Goal: Transaction & Acquisition: Subscribe to service/newsletter

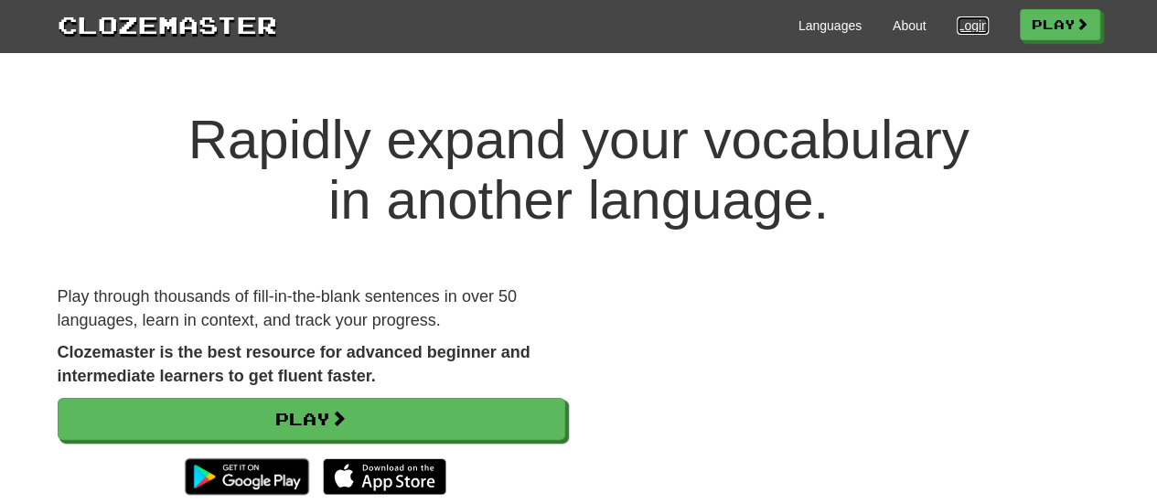
click at [956, 25] on link "Login" at bounding box center [971, 25] width 31 height 18
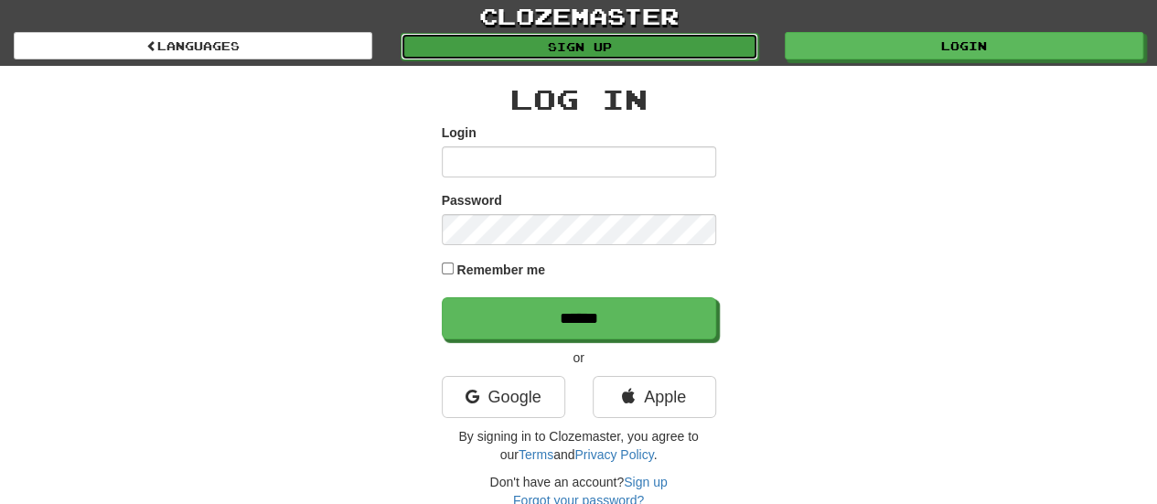
click at [548, 47] on link "Sign up" at bounding box center [579, 46] width 358 height 27
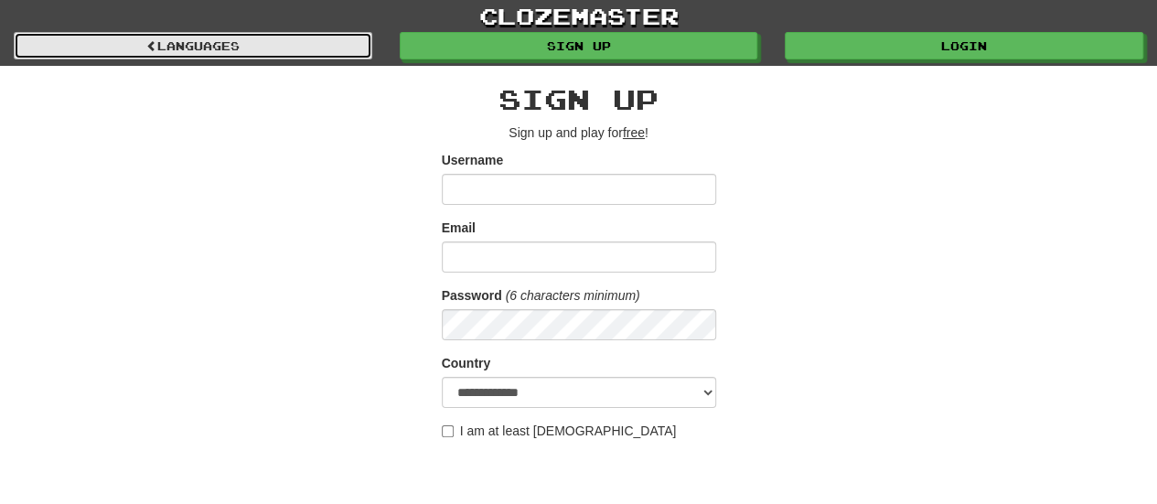
click at [276, 45] on link "Languages" at bounding box center [193, 45] width 358 height 27
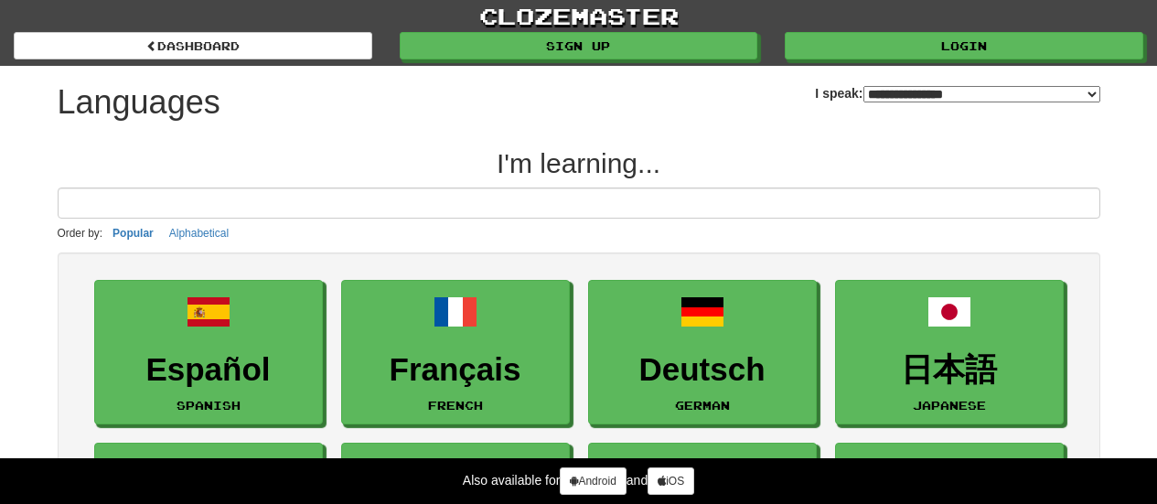
select select "*******"
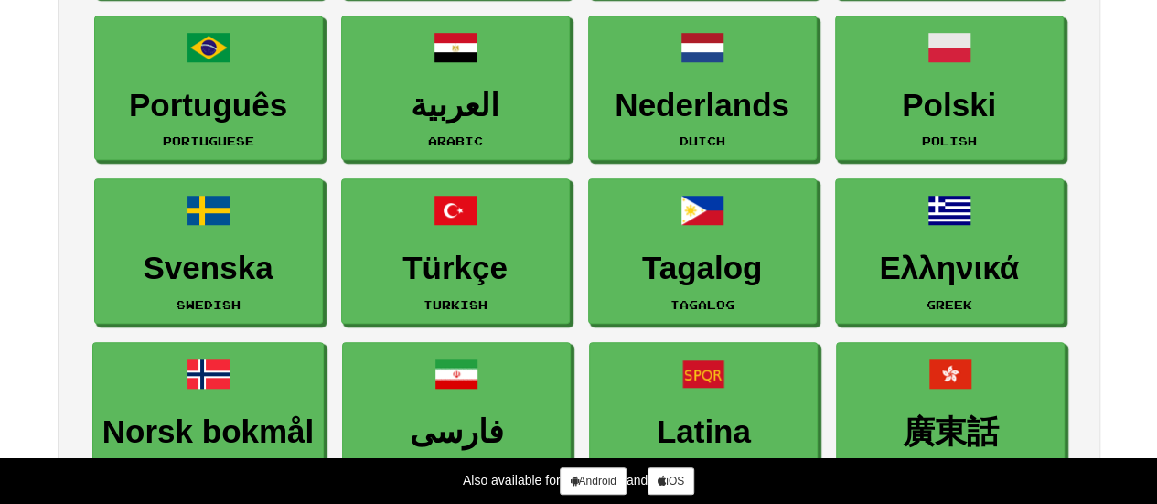
scroll to position [613, 0]
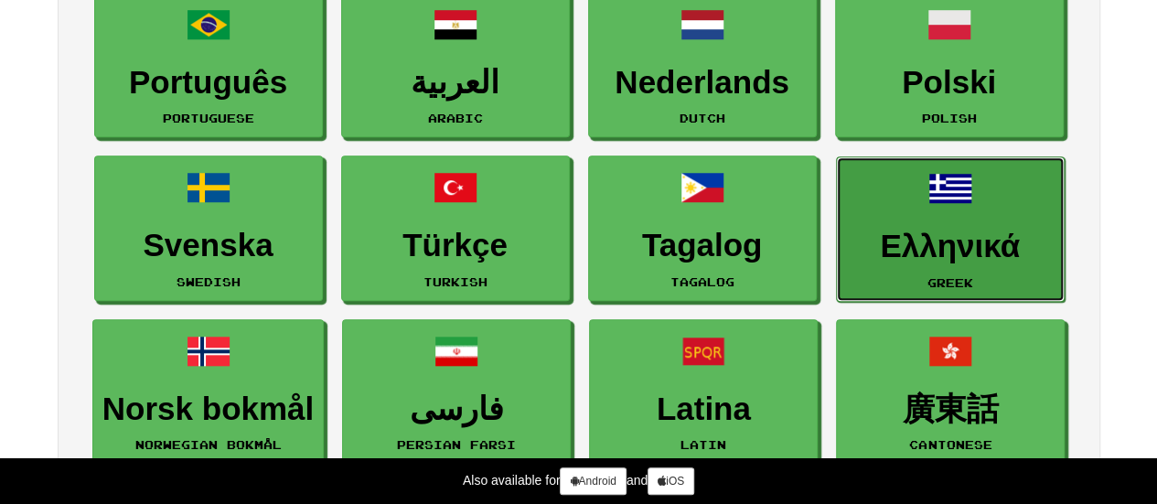
click at [927, 229] on h3 "Ελληνικά" at bounding box center [950, 247] width 208 height 36
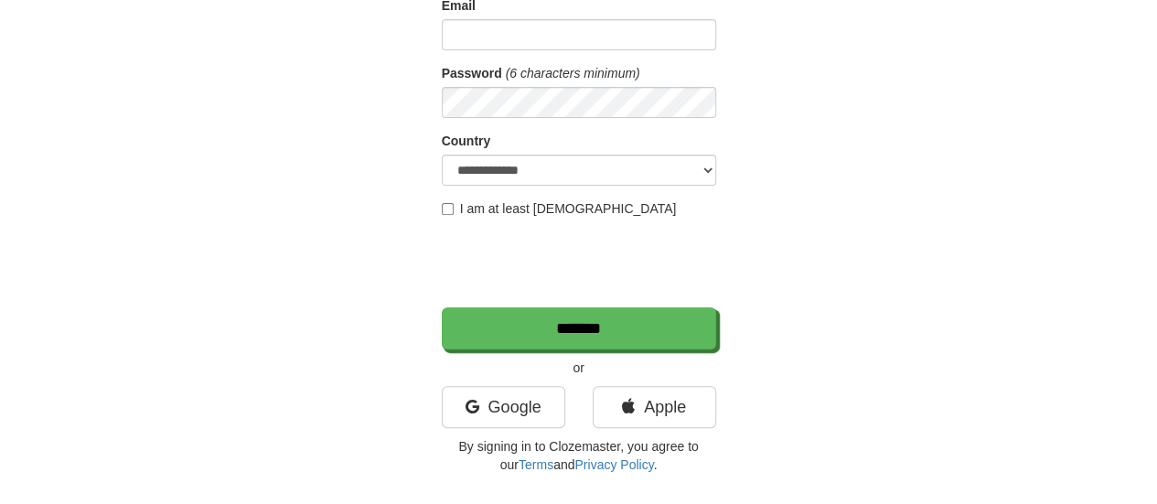
scroll to position [220, 0]
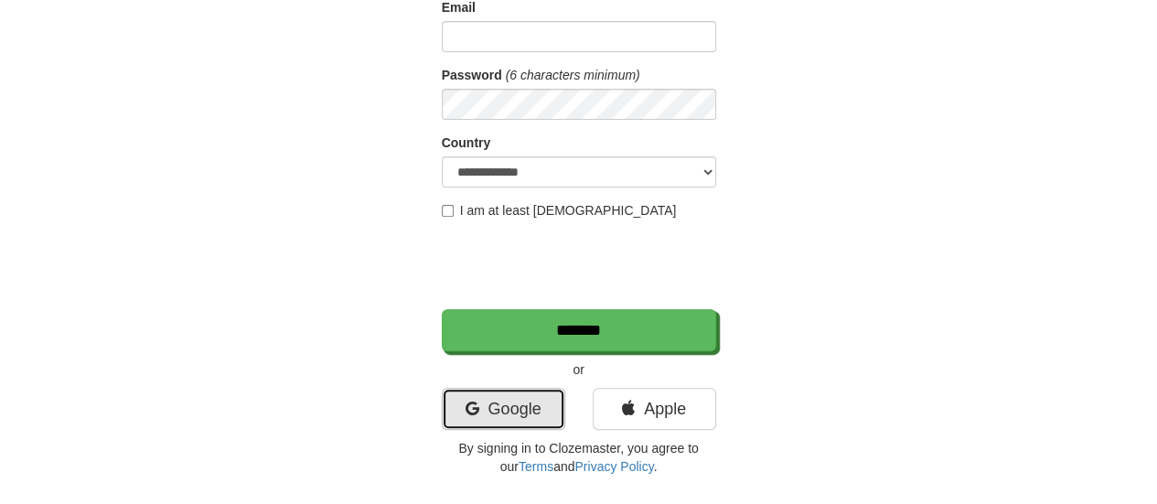
click at [472, 414] on link "Google" at bounding box center [503, 409] width 123 height 42
